Goal: Task Accomplishment & Management: Manage account settings

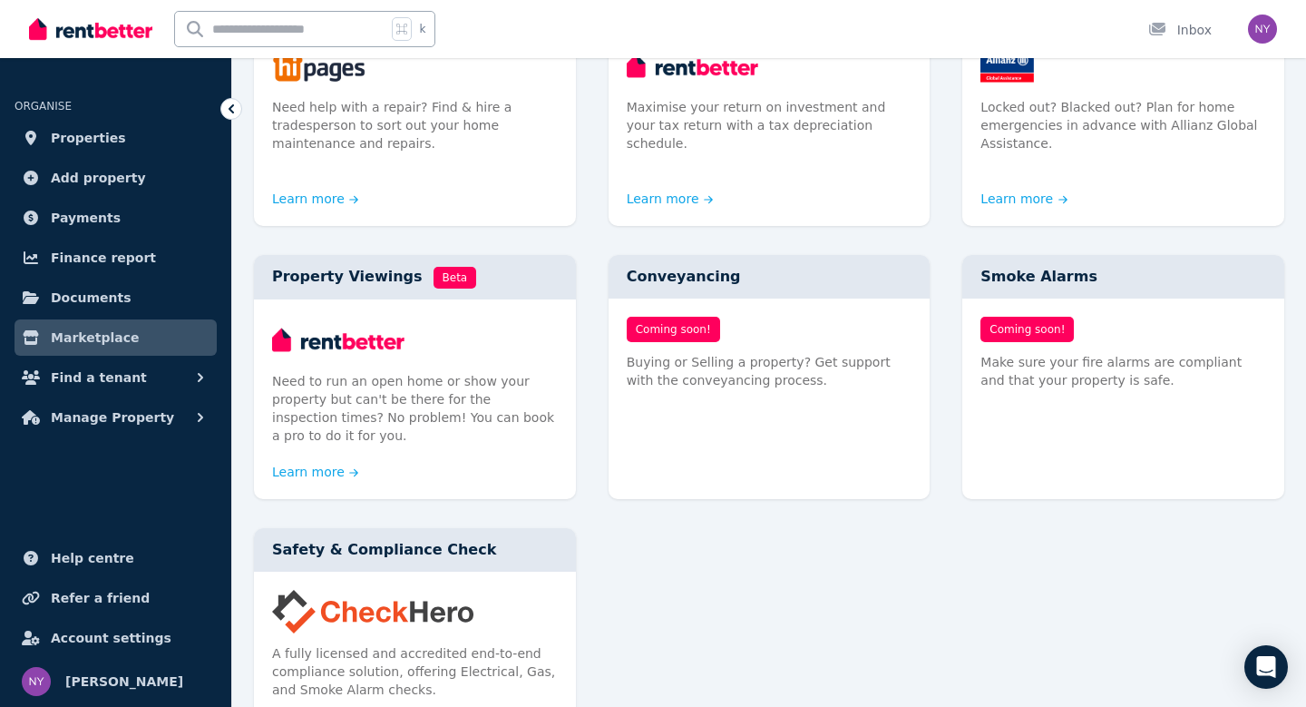
scroll to position [1031, 0]
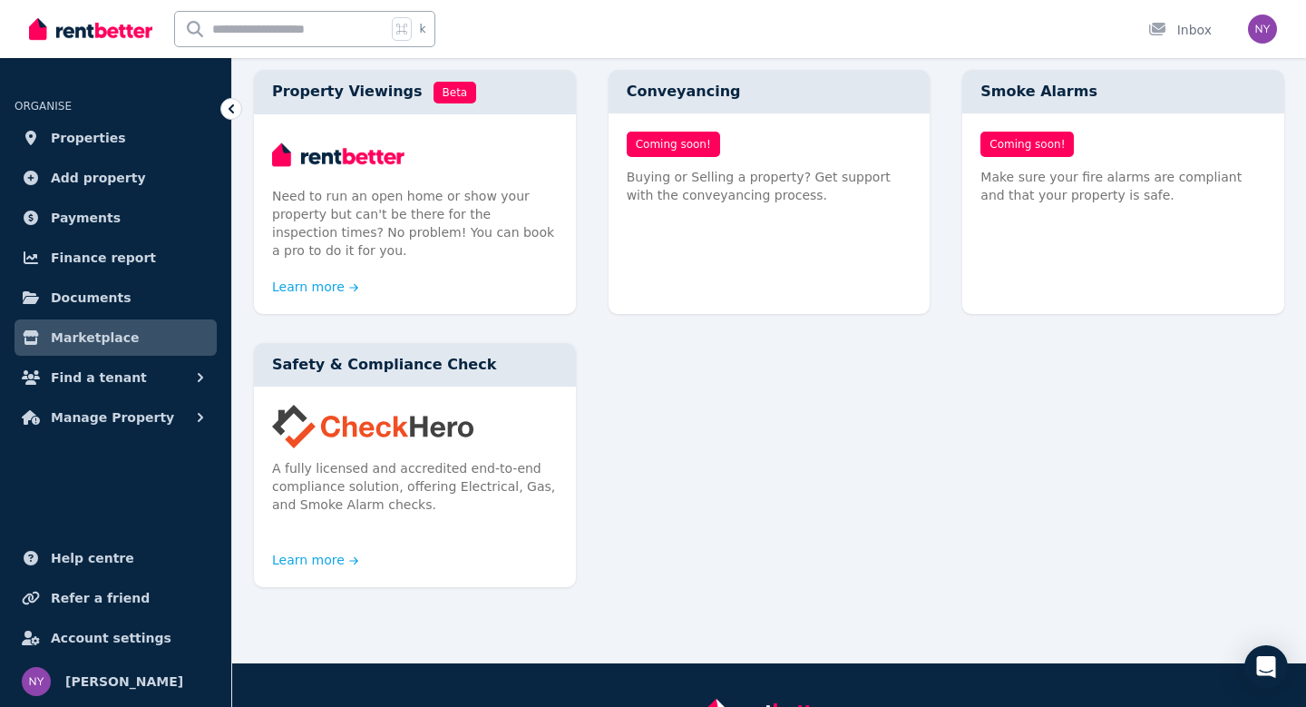
click at [75, 24] on img at bounding box center [90, 28] width 123 height 27
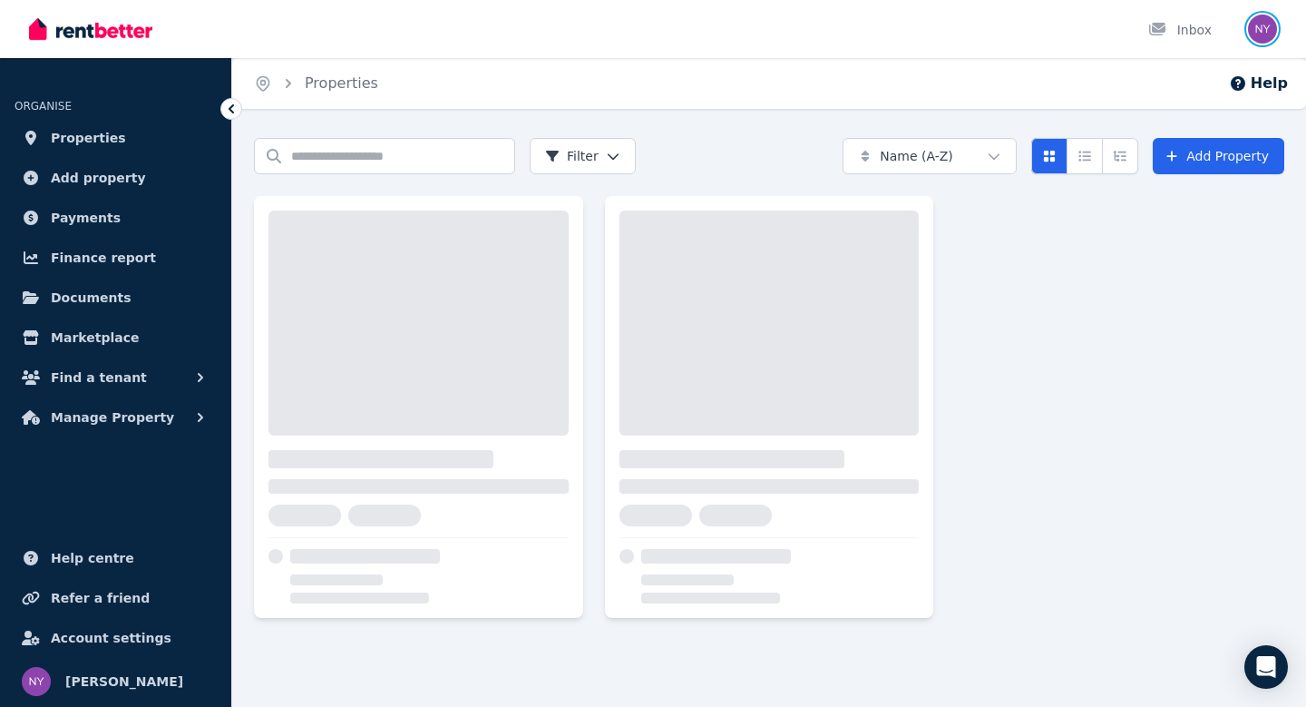
click at [1266, 32] on img "button" at bounding box center [1262, 29] width 29 height 29
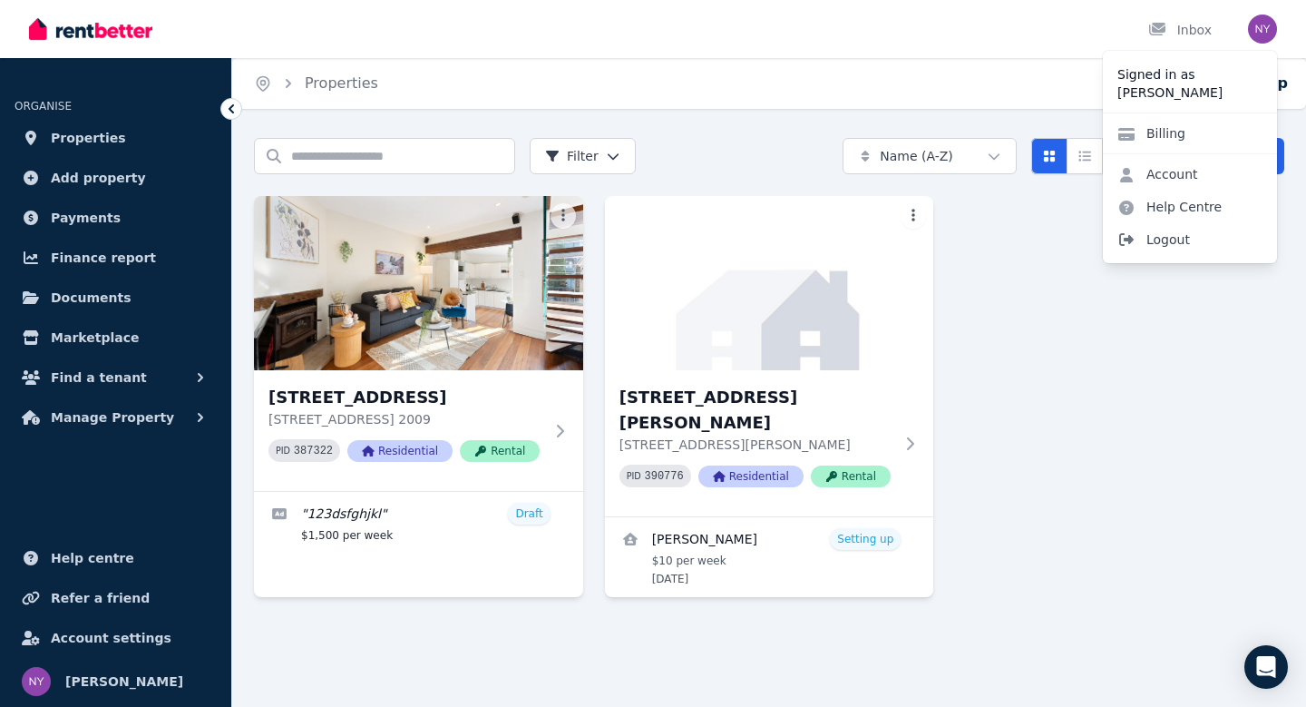
click at [1142, 239] on span "Logout" at bounding box center [1190, 239] width 174 height 33
